Goal: Navigation & Orientation: Find specific page/section

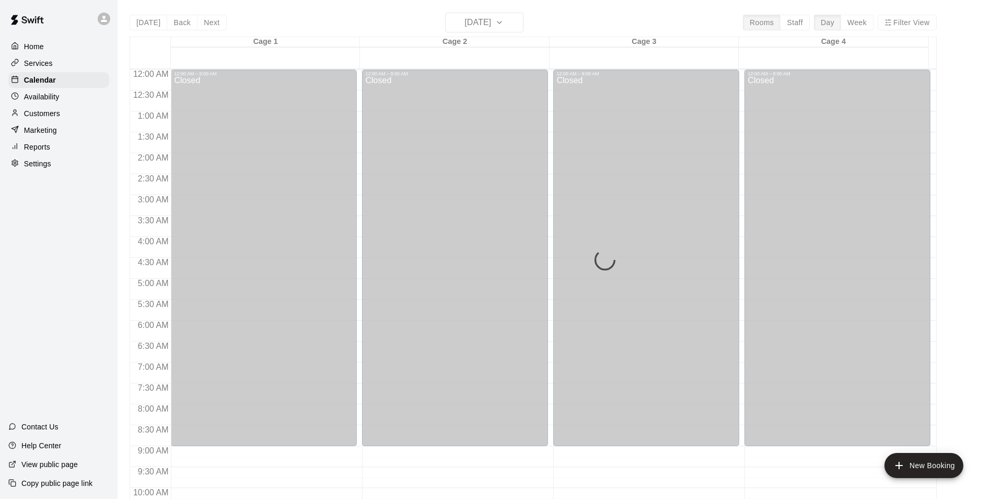
scroll to position [531, 0]
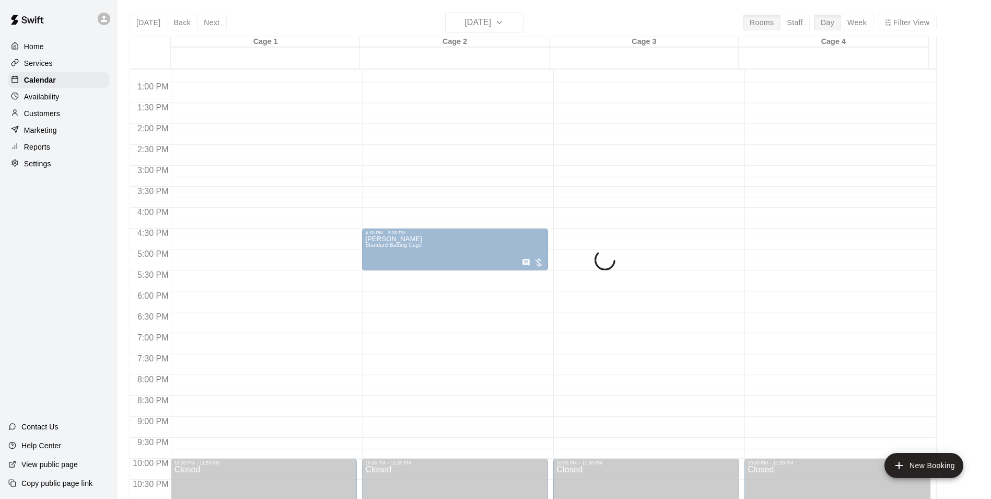
click at [490, 23] on div "[DATE] Back [DATE][DATE] Rooms Staff Day Week Filter View Cage 1 13 Sat Cage 2 …" at bounding box center [533, 262] width 807 height 499
click at [489, 27] on div "[DATE] Back [DATE][DATE] Rooms Staff Day Week Filter View Cage 1 13 Sat Cage 2 …" at bounding box center [533, 262] width 807 height 499
drag, startPoint x: 187, startPoint y: 15, endPoint x: 180, endPoint y: 20, distance: 8.5
click at [187, 15] on div "[DATE] Back [DATE][DATE] Rooms Staff Day Week Filter View Cage 1 13 Sat Cage 2 …" at bounding box center [533, 262] width 807 height 499
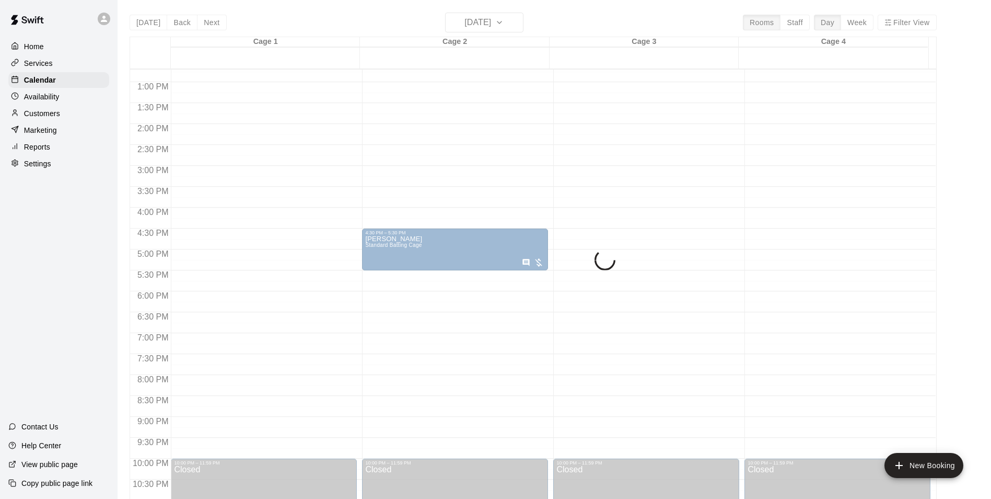
click at [61, 108] on div "Customers" at bounding box center [58, 114] width 101 height 16
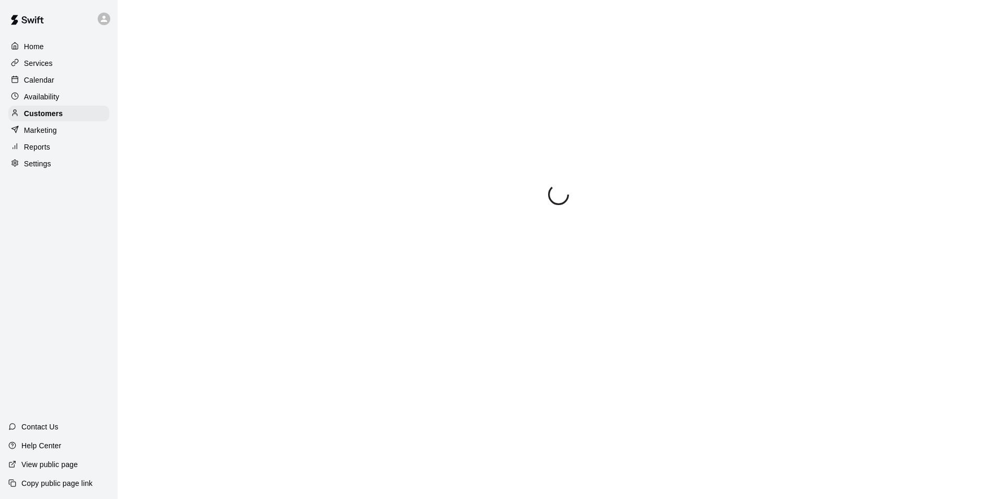
click at [63, 96] on div "Availability" at bounding box center [58, 97] width 101 height 16
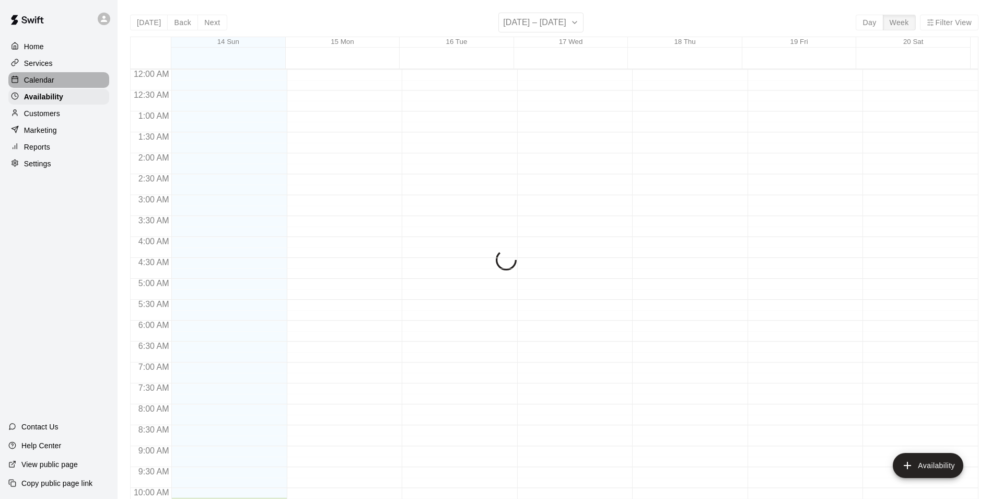
click at [54, 83] on div "Calendar" at bounding box center [58, 80] width 101 height 16
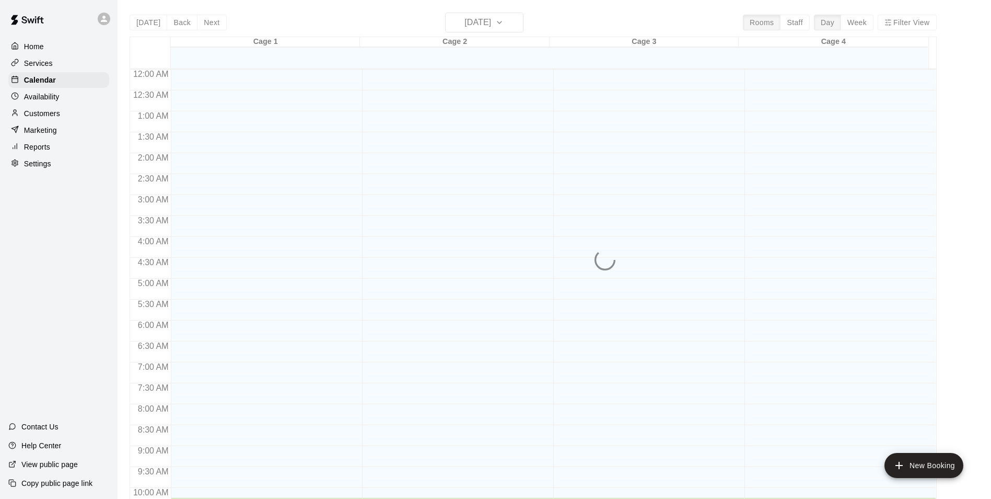
scroll to position [429, 0]
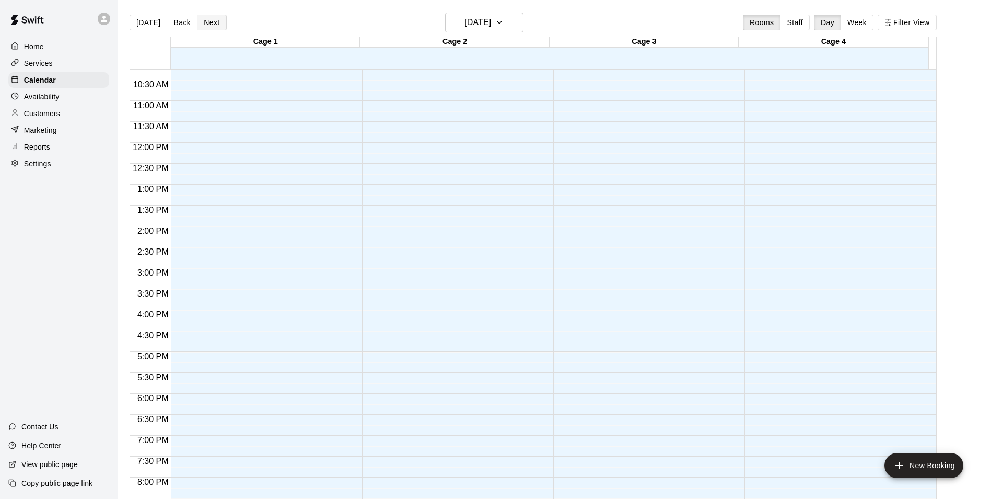
click at [202, 27] on button "Next" at bounding box center [211, 23] width 29 height 16
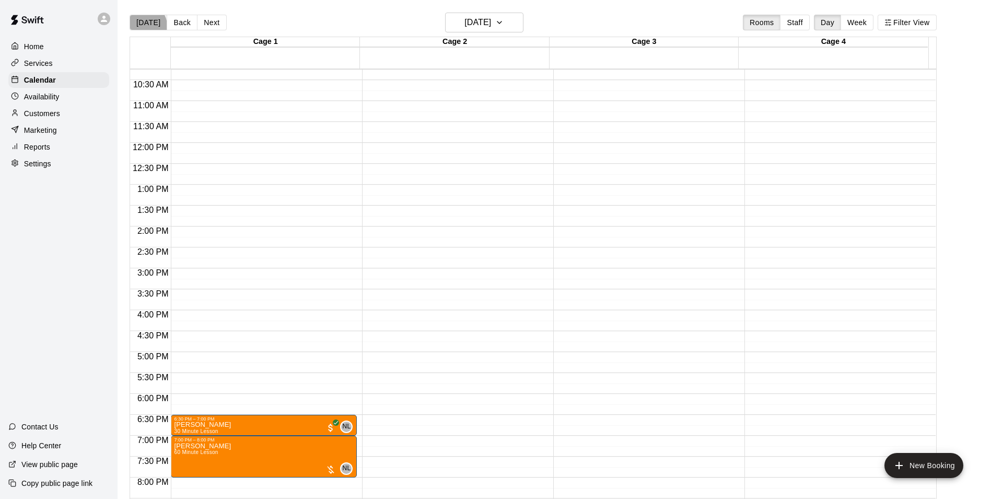
click at [145, 25] on button "[DATE]" at bounding box center [149, 23] width 38 height 16
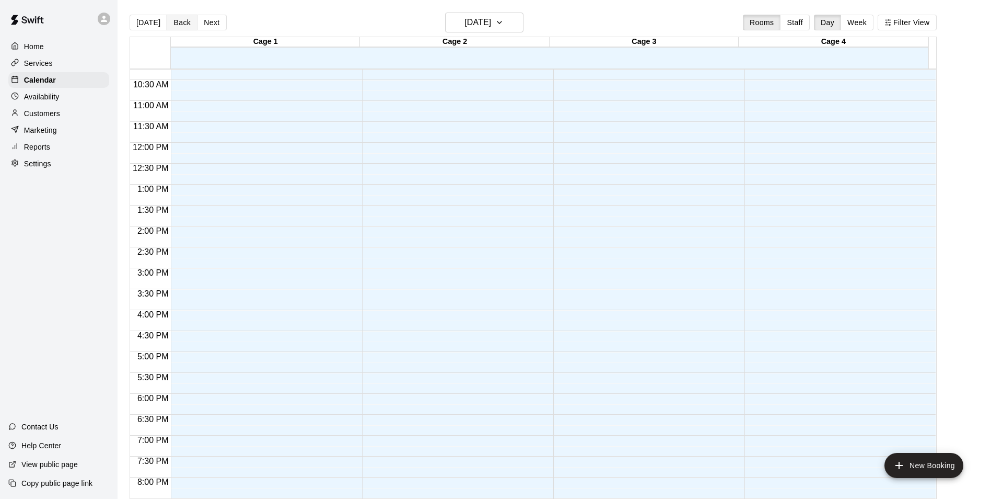
click at [167, 19] on button "Back" at bounding box center [182, 23] width 31 height 16
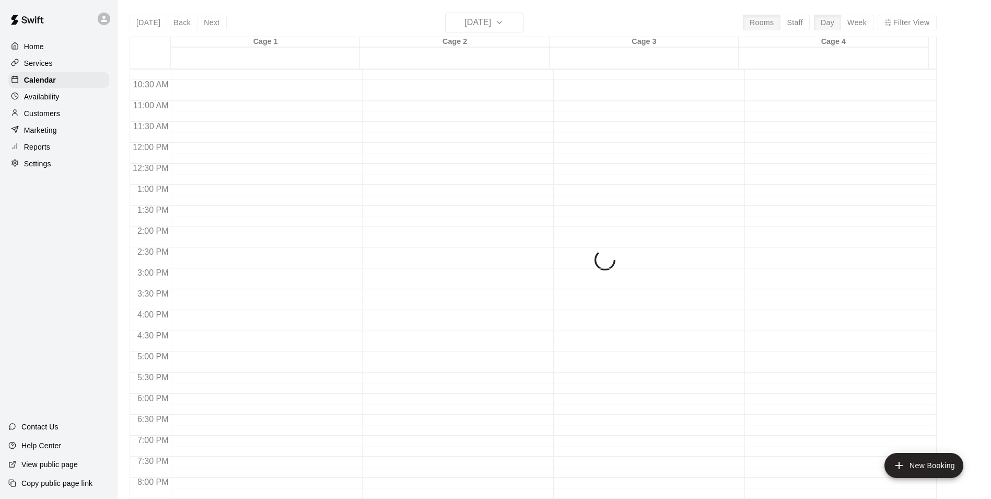
click at [202, 21] on div "[DATE] Back [DATE][DATE] Rooms Staff Day Week Filter View Cage 1 13 Sat Cage 2 …" at bounding box center [533, 262] width 807 height 499
click at [450, 110] on div "[DATE] Back [DATE][DATE] Rooms Staff Day Week Filter View Cage 1 13 Sat Cage 2 …" at bounding box center [533, 262] width 807 height 499
